Goal: Find specific page/section: Find specific page/section

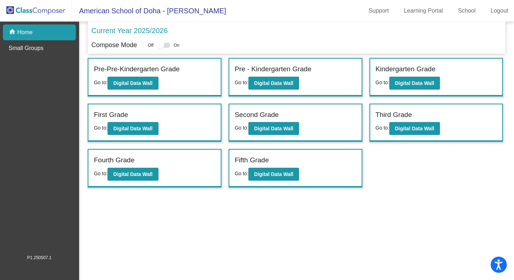
click at [129, 128] on b "Digital Data Wall" at bounding box center [132, 128] width 39 height 6
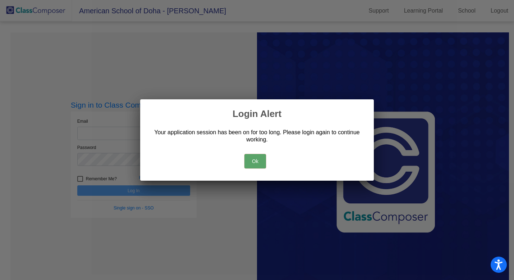
click at [256, 163] on button "Ok" at bounding box center [255, 161] width 22 height 14
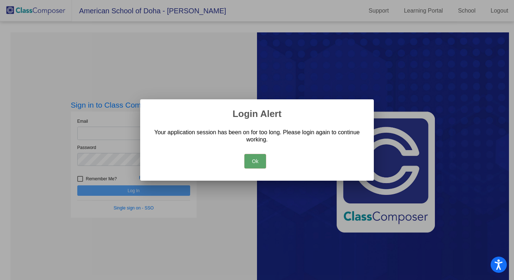
click at [256, 163] on button "Ok" at bounding box center [255, 161] width 22 height 14
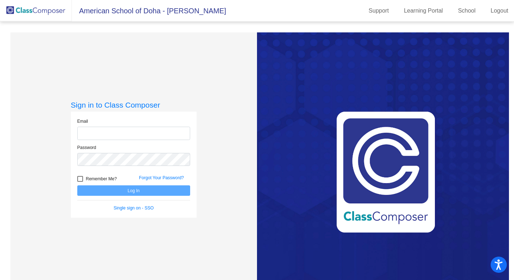
click at [140, 124] on div "Email" at bounding box center [133, 129] width 113 height 22
click at [139, 130] on input "email" at bounding box center [133, 133] width 113 height 13
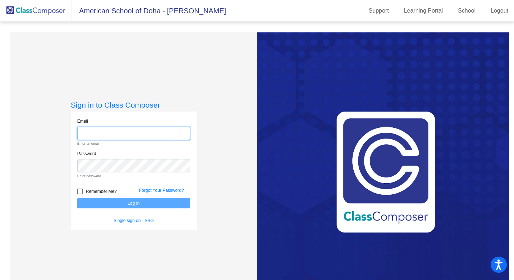
type input "[PERSON_NAME][EMAIL_ADDRESS][PERSON_NAME][DOMAIN_NAME]"
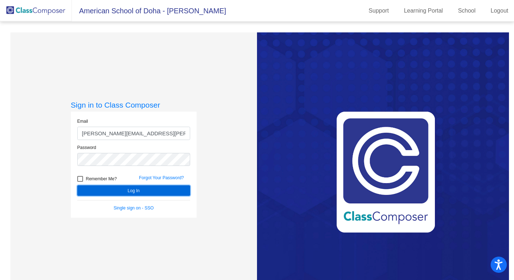
click at [139, 190] on button "Log In" at bounding box center [133, 190] width 113 height 10
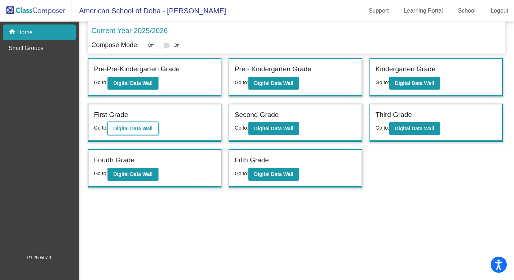
click at [131, 127] on b "Digital Data Wall" at bounding box center [132, 128] width 39 height 6
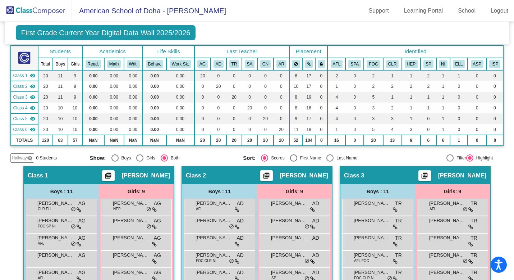
scroll to position [42, 0]
